Goal: Information Seeking & Learning: Compare options

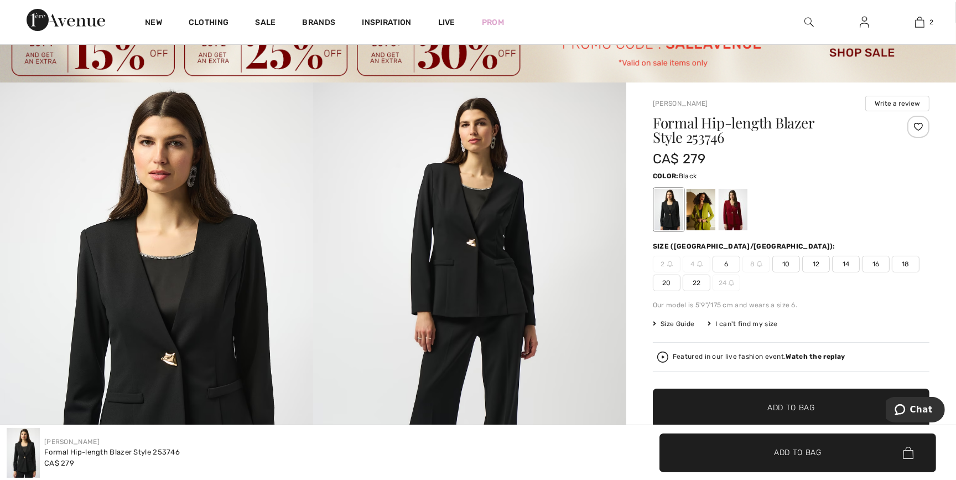
click at [487, 252] on img at bounding box center [469, 316] width 313 height 469
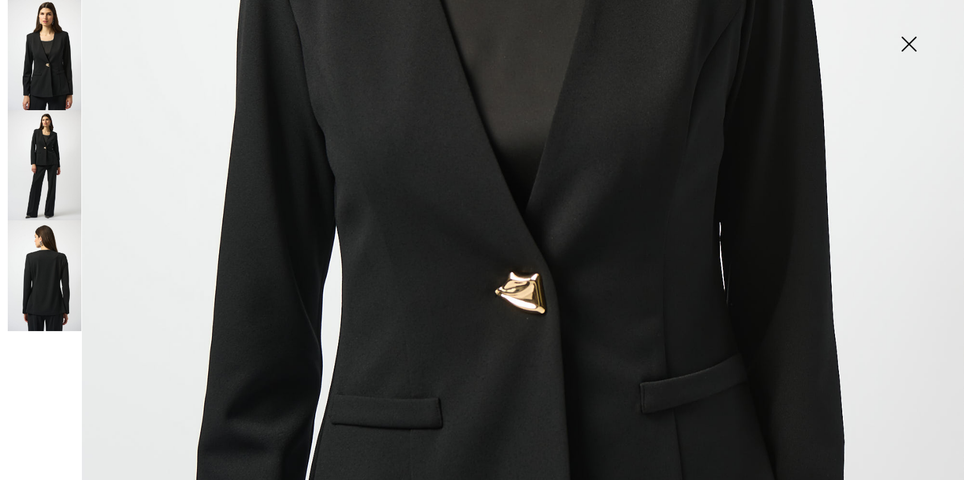
scroll to position [643, 0]
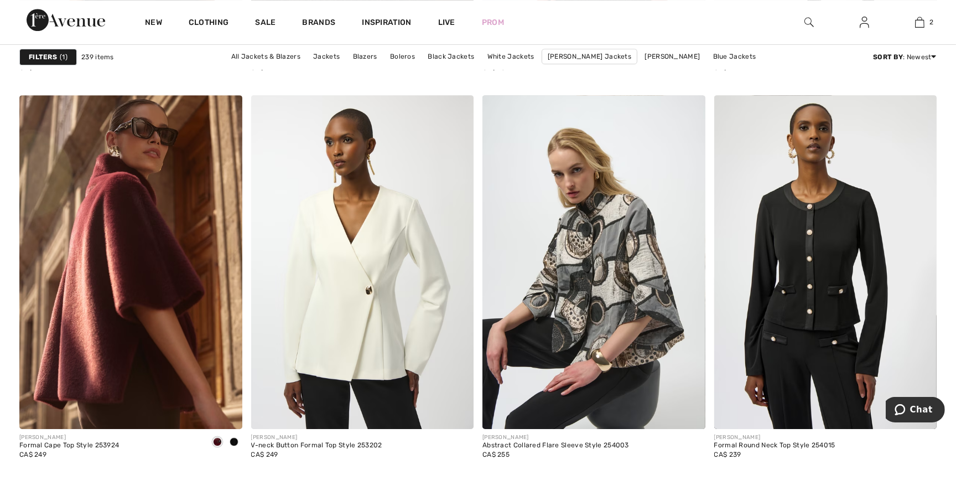
scroll to position [4446, 0]
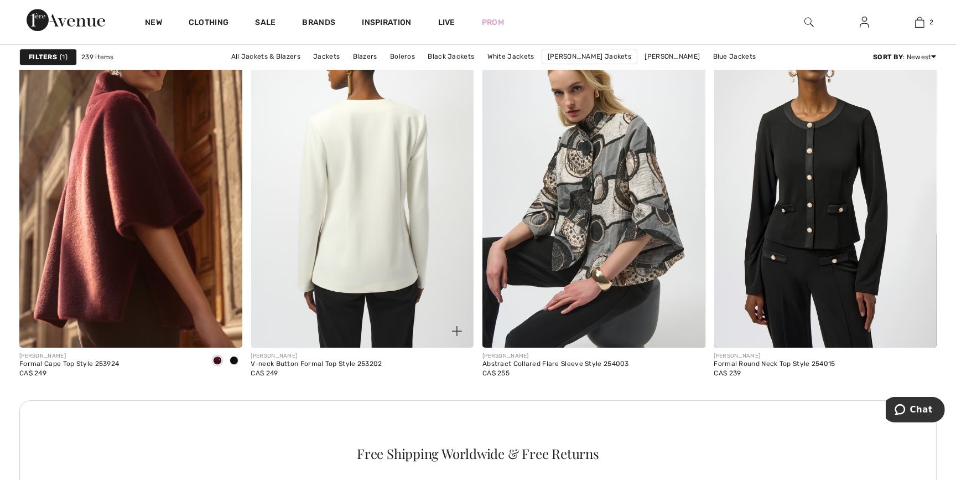
click at [333, 227] on img at bounding box center [362, 181] width 223 height 334
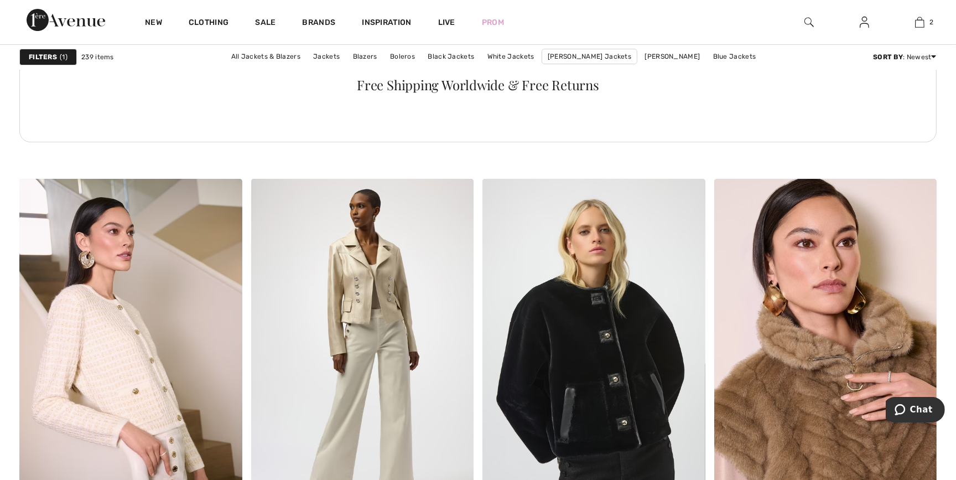
scroll to position [4903, 0]
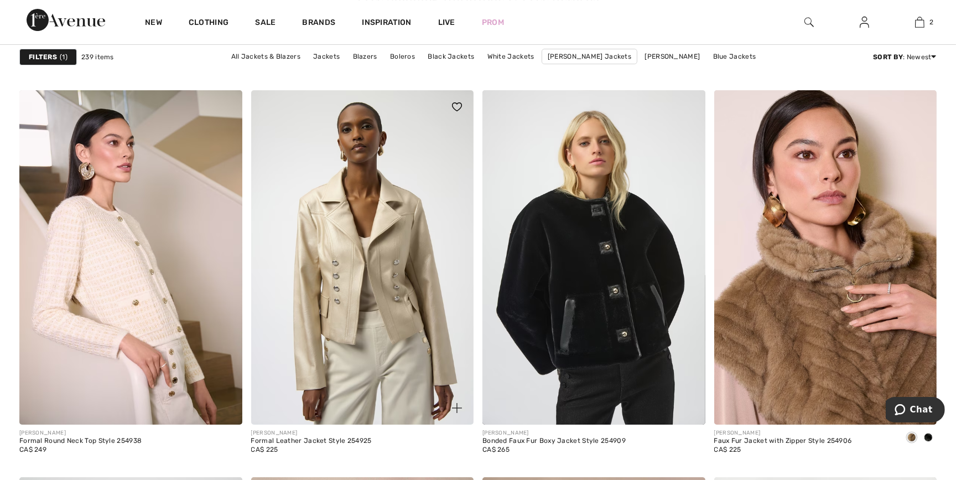
click at [326, 215] on img at bounding box center [362, 257] width 223 height 334
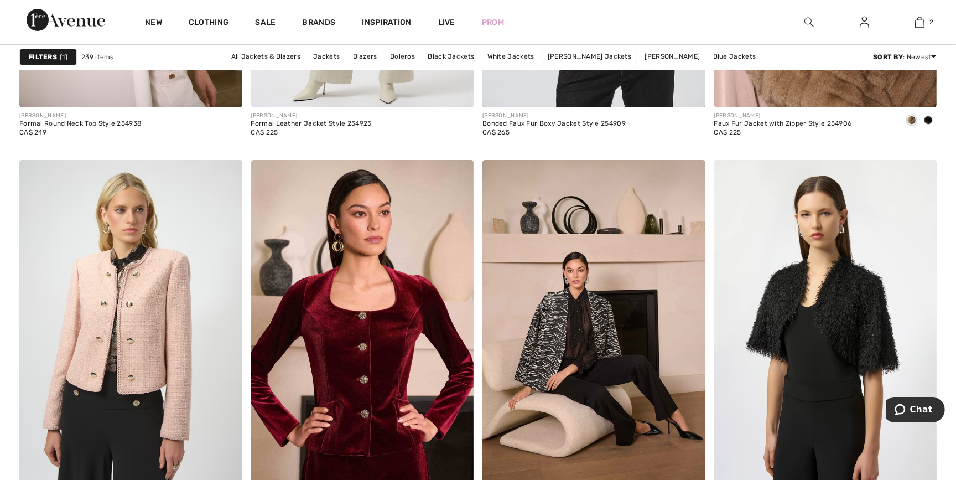
scroll to position [5301, 0]
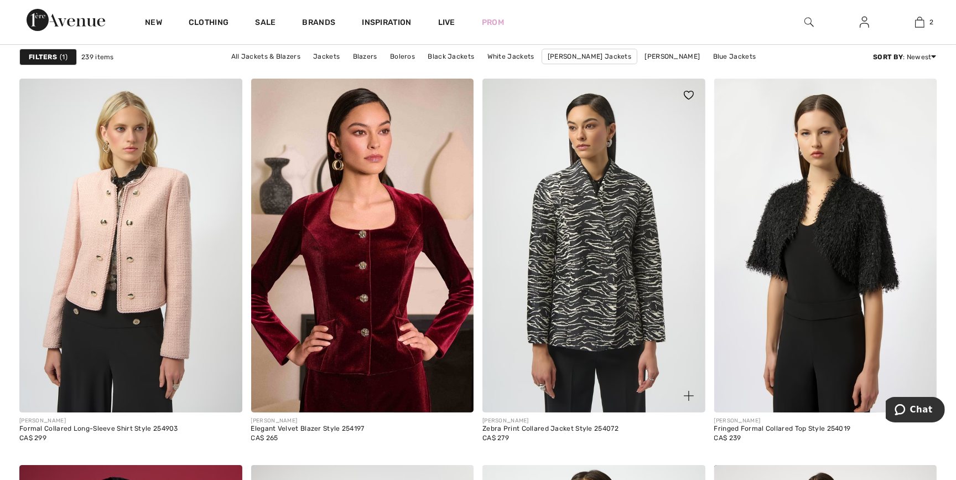
click at [577, 259] on img at bounding box center [593, 246] width 223 height 334
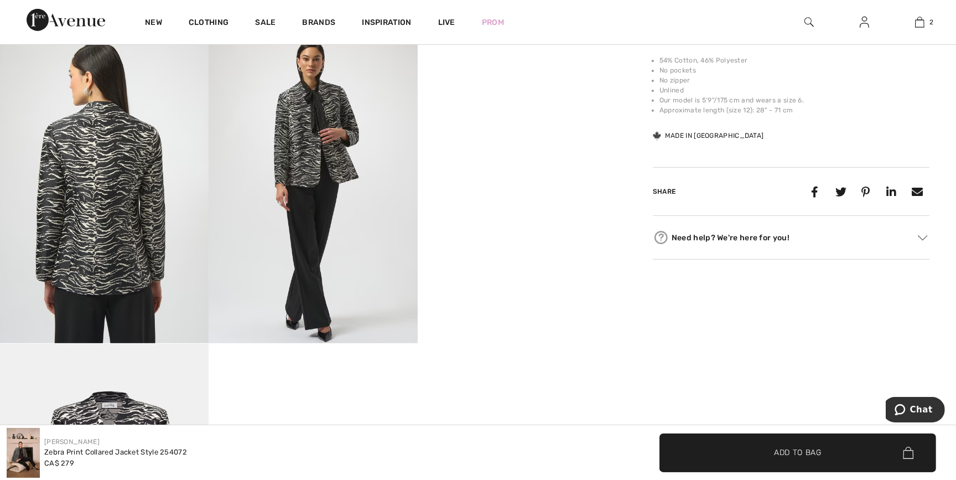
scroll to position [571, 0]
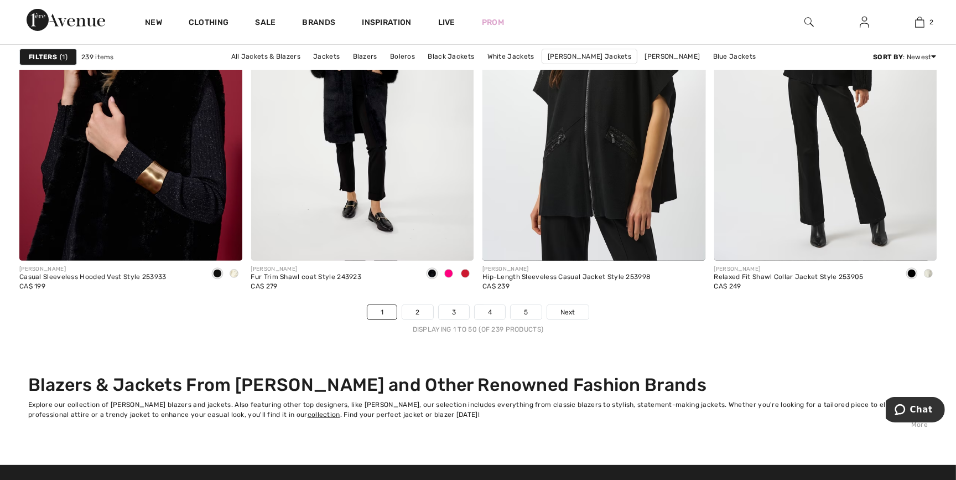
scroll to position [5706, 0]
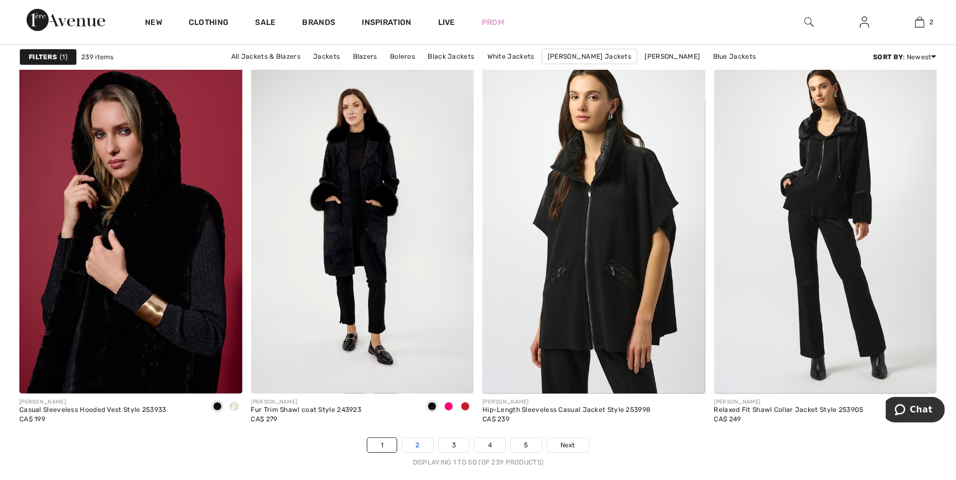
click at [412, 443] on link "2" at bounding box center [417, 445] width 30 height 14
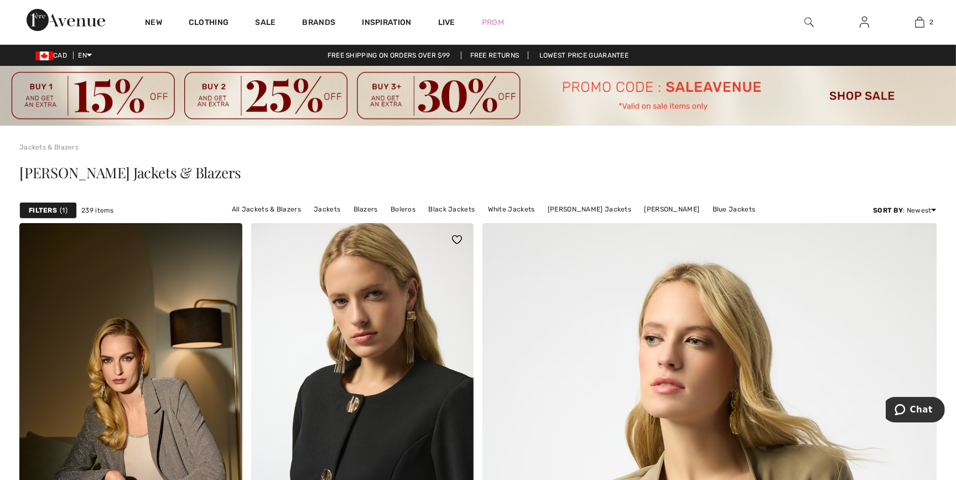
click at [371, 443] on img at bounding box center [362, 390] width 223 height 334
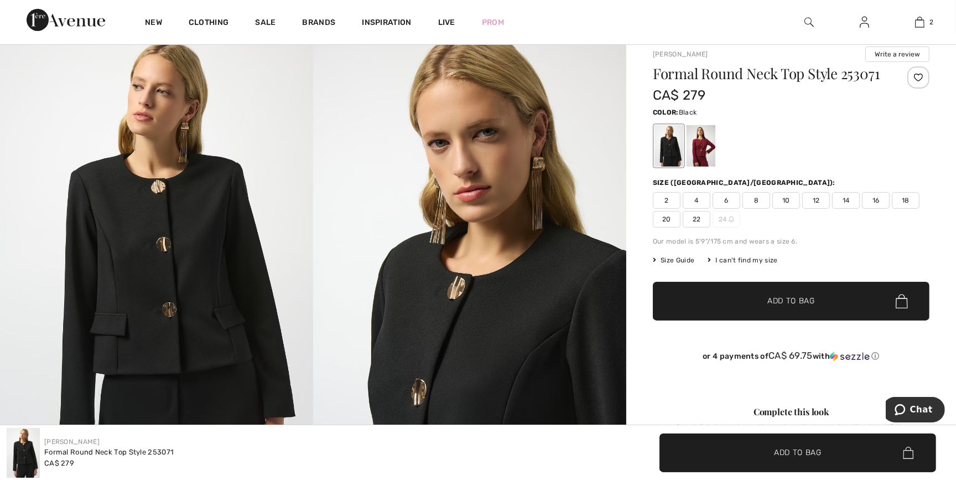
scroll to position [84, 0]
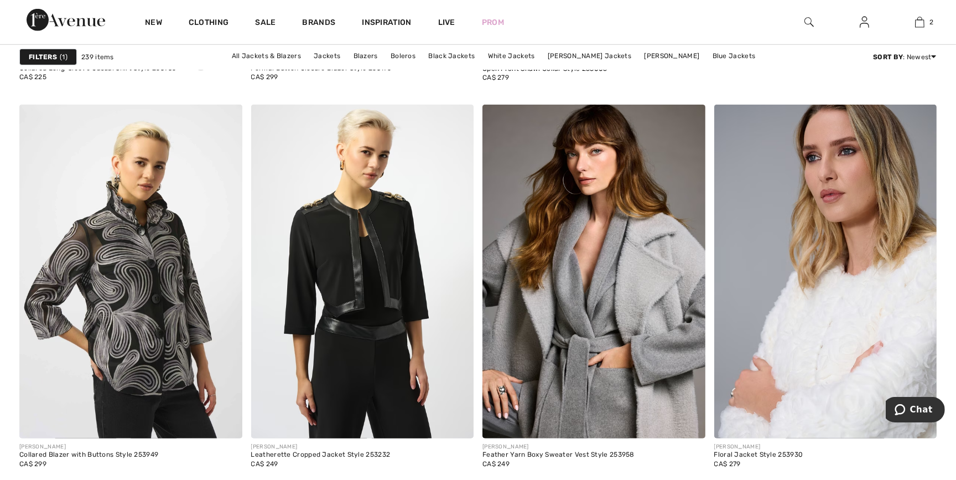
scroll to position [914, 0]
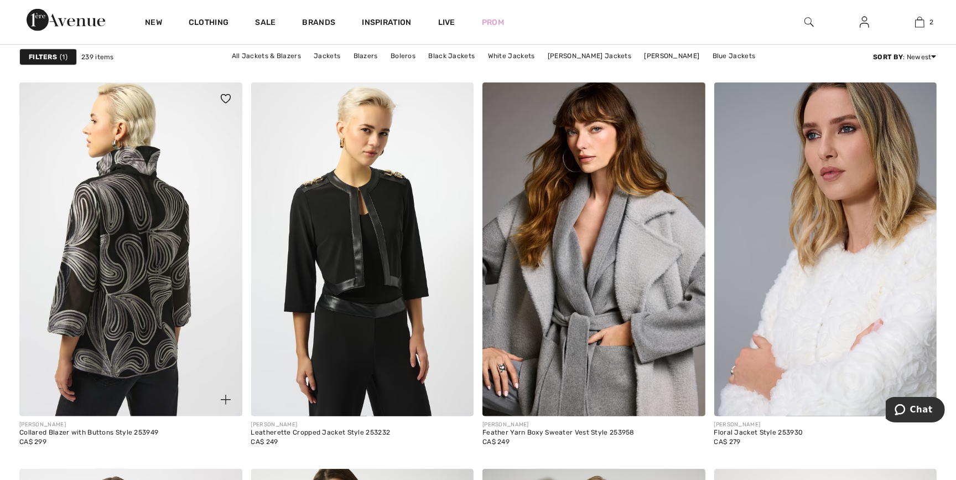
click at [102, 221] on img at bounding box center [130, 249] width 223 height 334
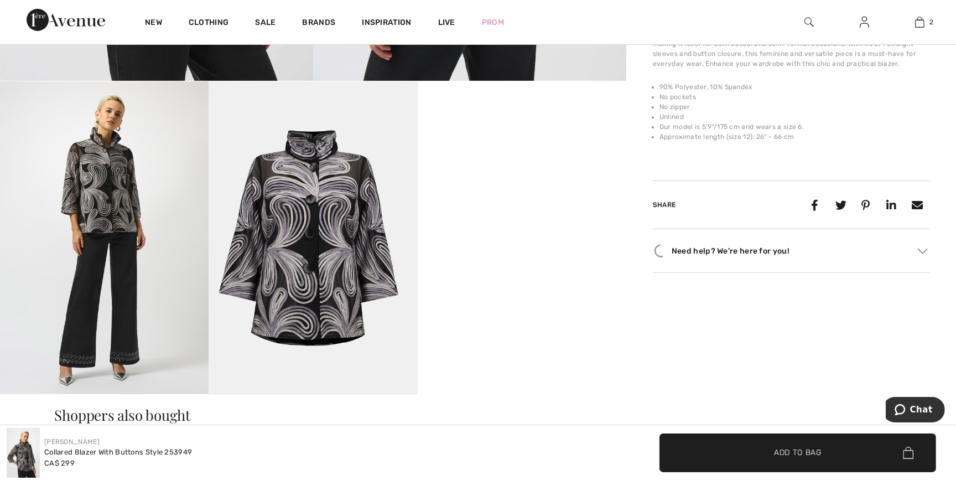
scroll to position [520, 0]
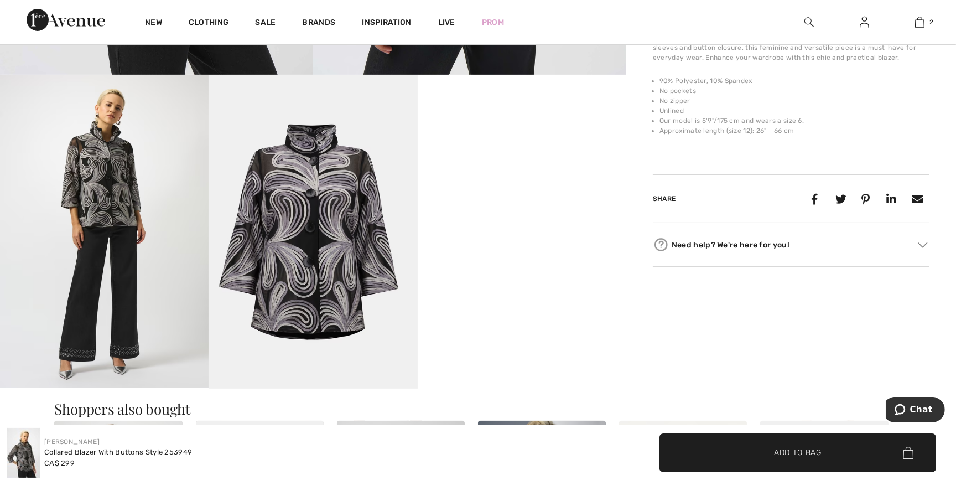
click at [111, 188] on img at bounding box center [104, 231] width 209 height 313
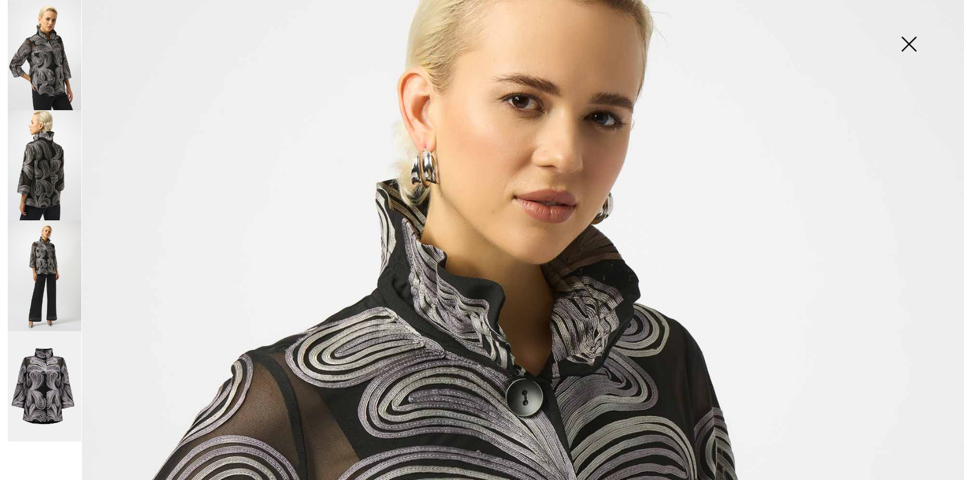
scroll to position [11, 0]
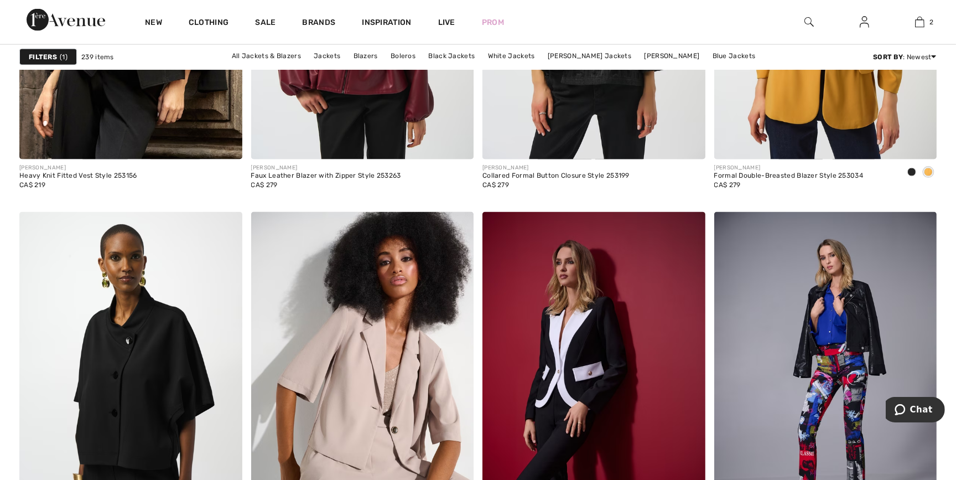
scroll to position [2344, 0]
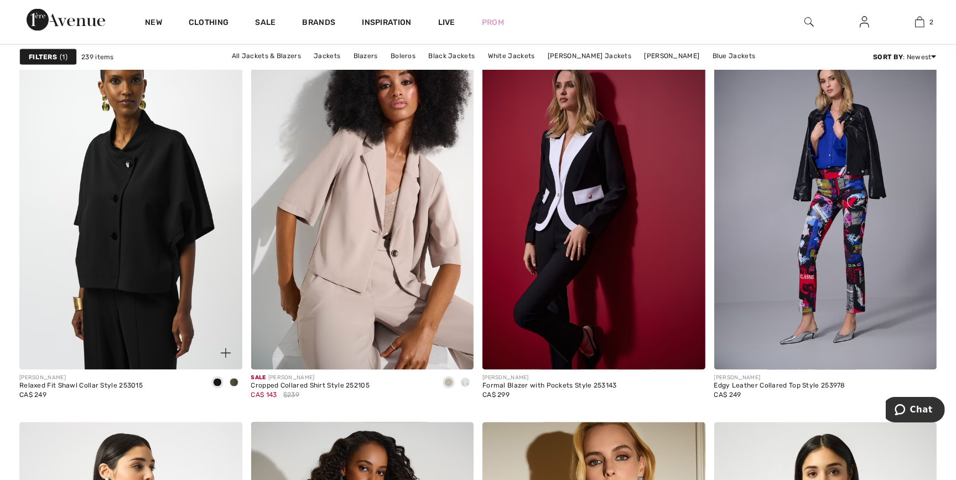
click at [127, 176] on img at bounding box center [130, 202] width 223 height 334
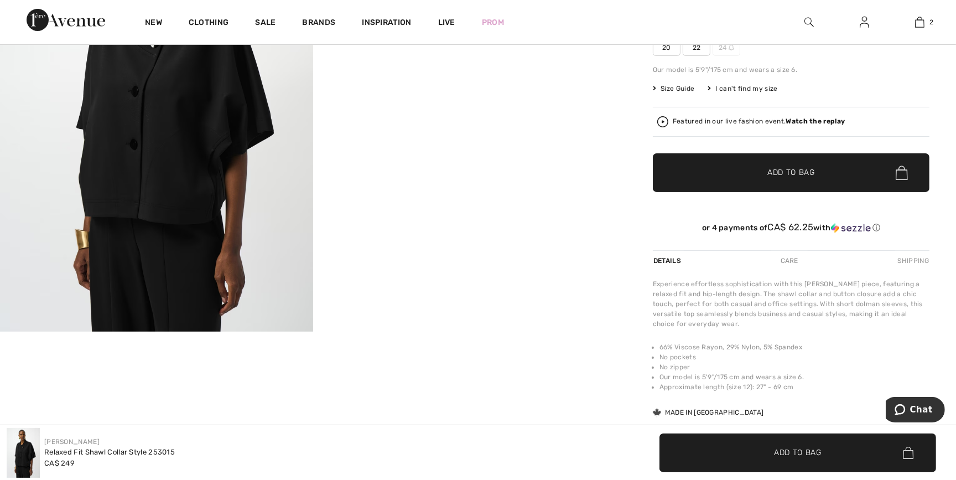
scroll to position [266, 0]
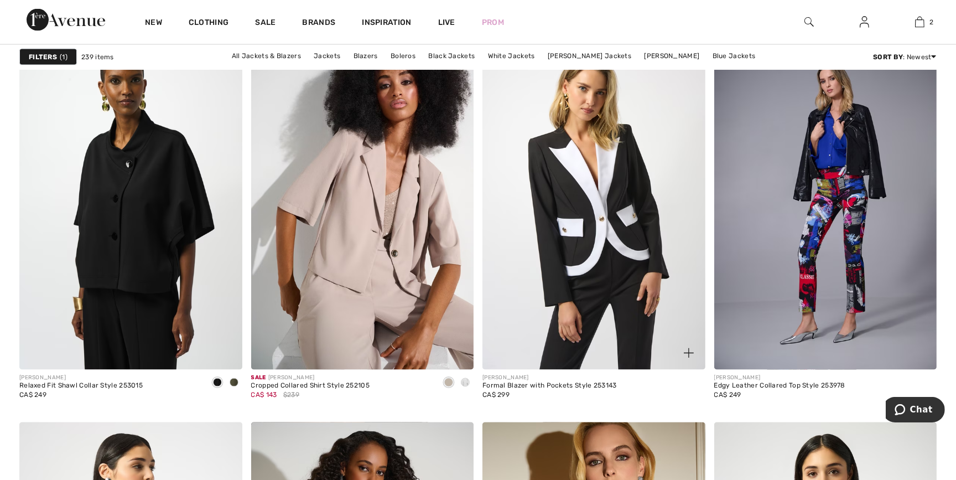
click at [610, 210] on img at bounding box center [593, 202] width 223 height 334
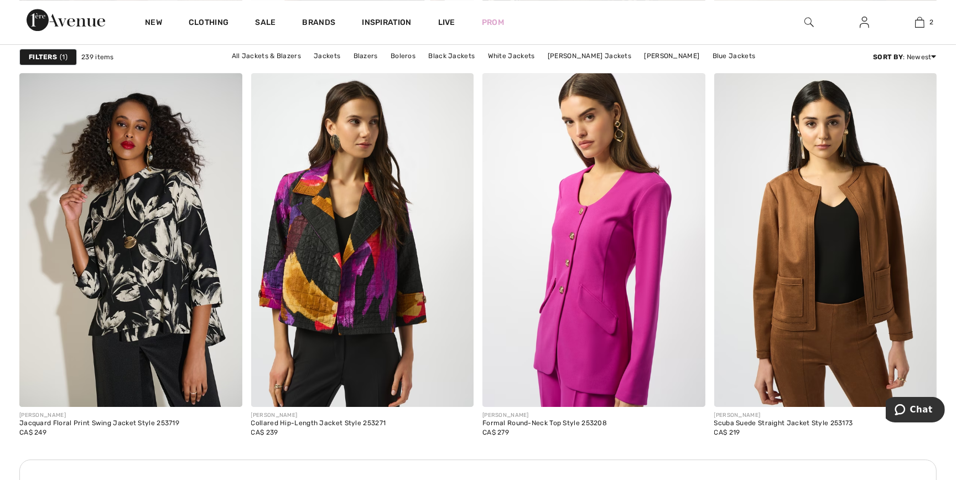
scroll to position [4416, 0]
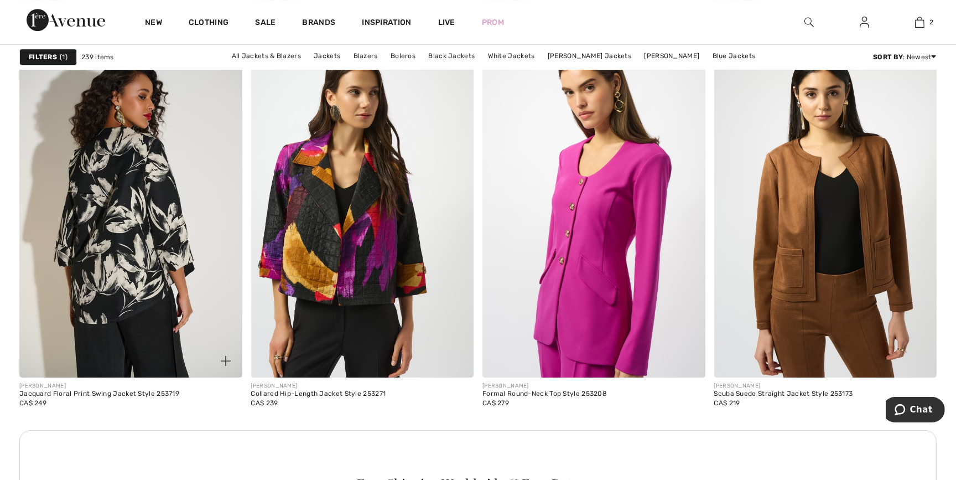
click at [137, 248] on img at bounding box center [130, 211] width 223 height 334
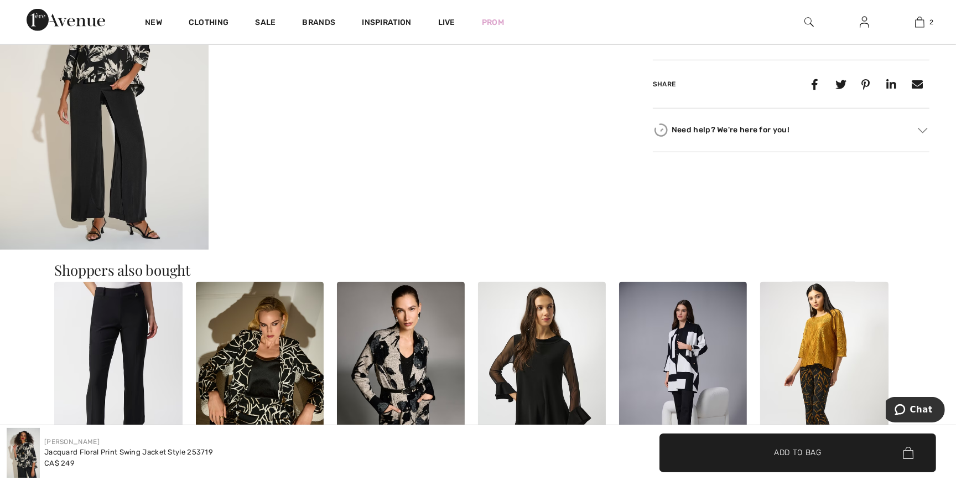
scroll to position [1076, 0]
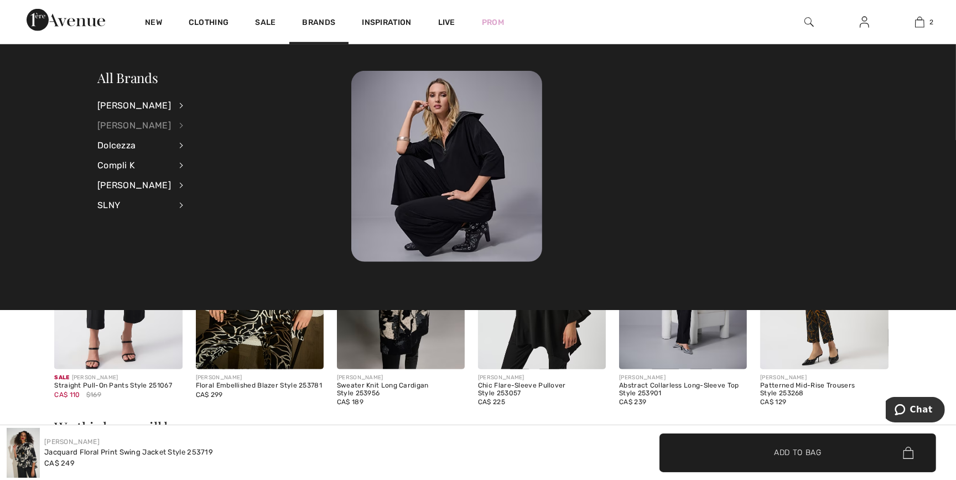
click at [141, 126] on div "[PERSON_NAME]" at bounding box center [134, 126] width 74 height 20
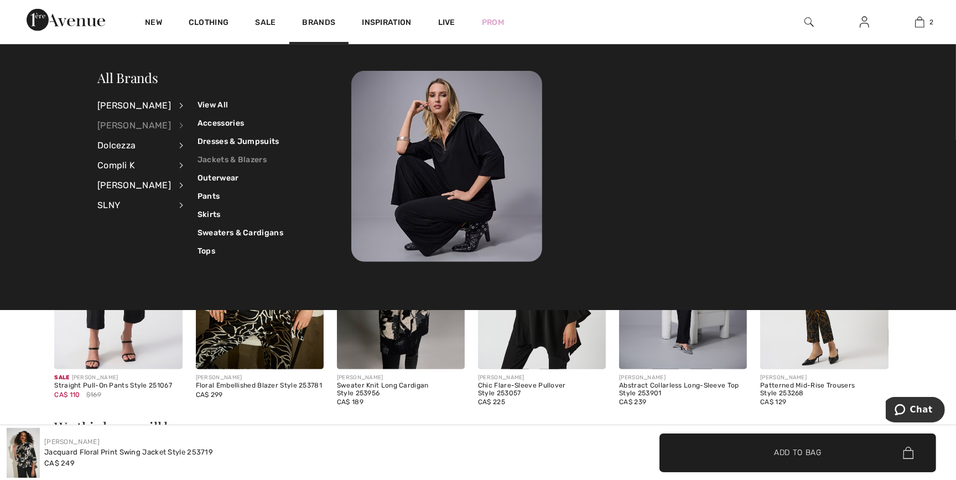
click at [210, 153] on link "Jackets & Blazers" at bounding box center [240, 159] width 86 height 18
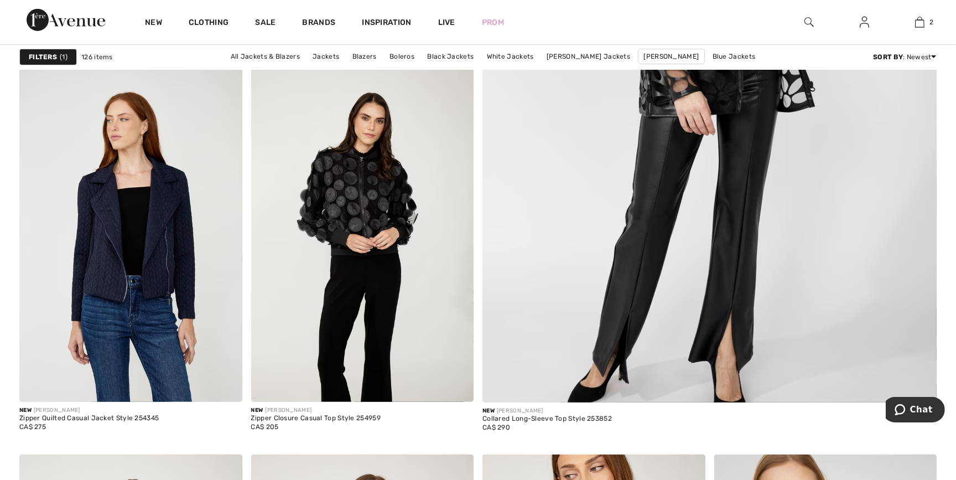
scroll to position [549, 0]
